Goal: Transaction & Acquisition: Purchase product/service

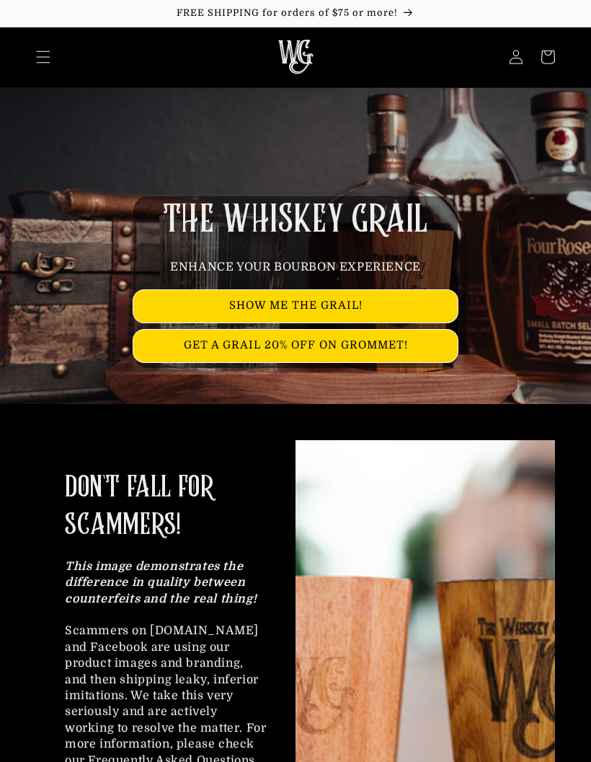
click at [38, 66] on span "Menu" at bounding box center [43, 57] width 32 height 32
click at [44, 71] on span "Menu" at bounding box center [43, 57] width 32 height 32
click at [33, 55] on span "Menu" at bounding box center [43, 57] width 32 height 32
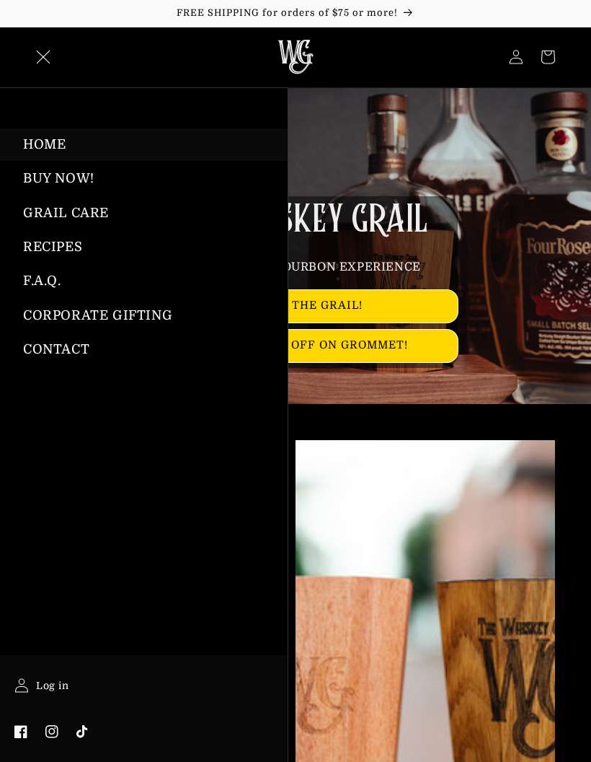
click at [49, 183] on link "BUY NOW!" at bounding box center [144, 178] width 288 height 32
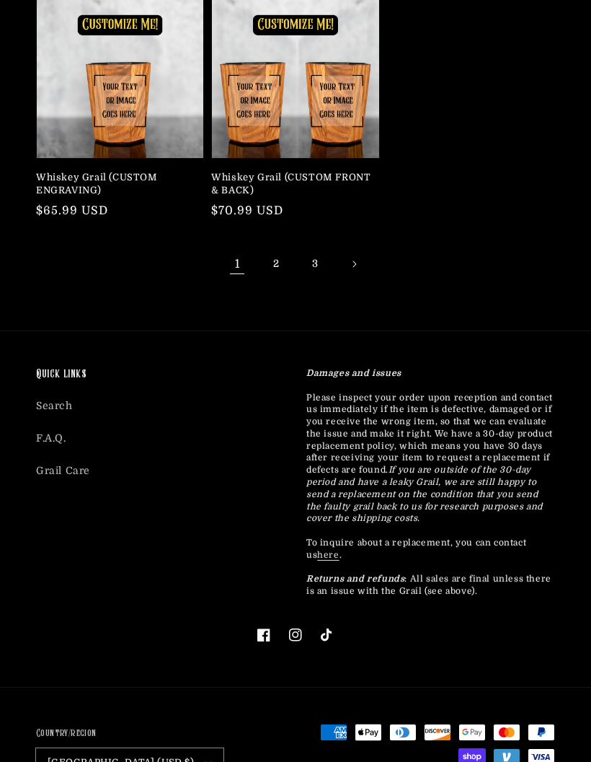
scroll to position [719, 0]
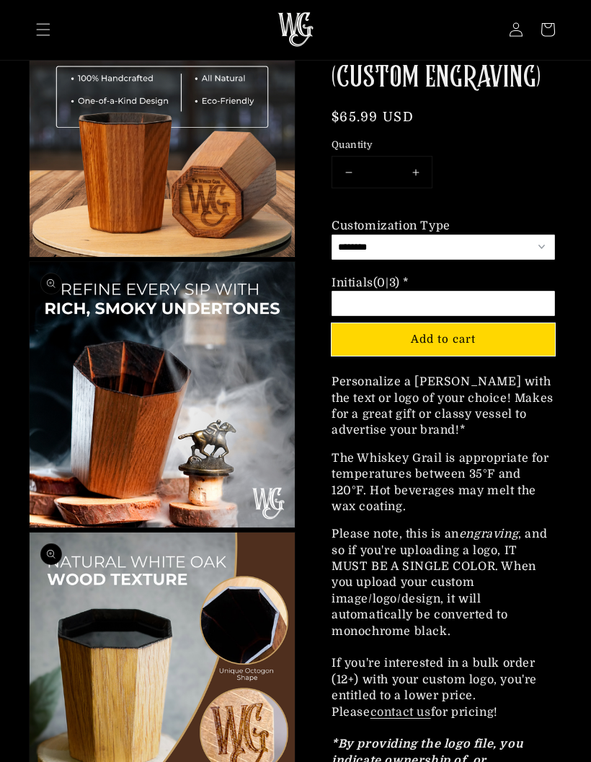
scroll to position [1503, 0]
